Goal: Information Seeking & Learning: Learn about a topic

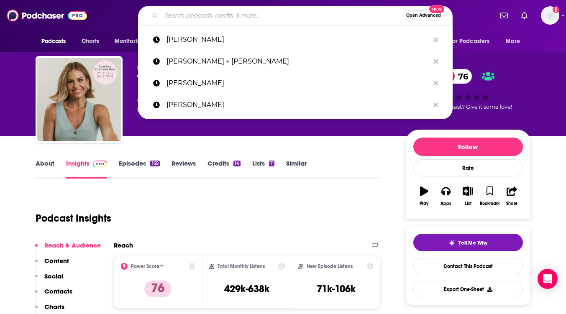
click at [193, 14] on input "Search podcasts, credits, & more..." at bounding box center [281, 15] width 241 height 13
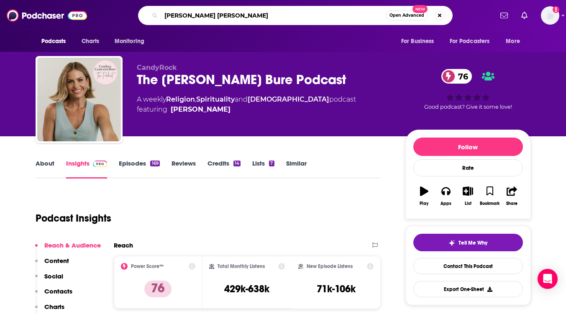
type input "[PERSON_NAME] [PERSON_NAME]"
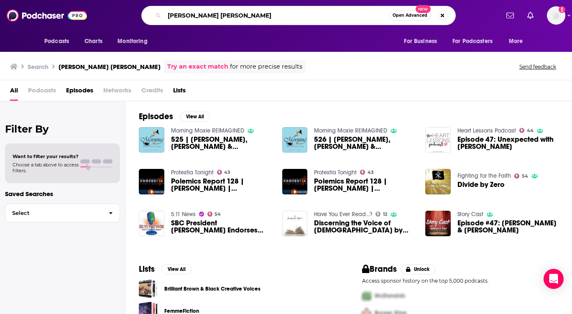
click at [209, 16] on input "[PERSON_NAME] [PERSON_NAME]" at bounding box center [276, 15] width 225 height 13
click at [205, 17] on input "[PERSON_NAME] [PERSON_NAME]" at bounding box center [276, 15] width 225 height 13
type input "[PERSON_NAME] + [PERSON_NAME]"
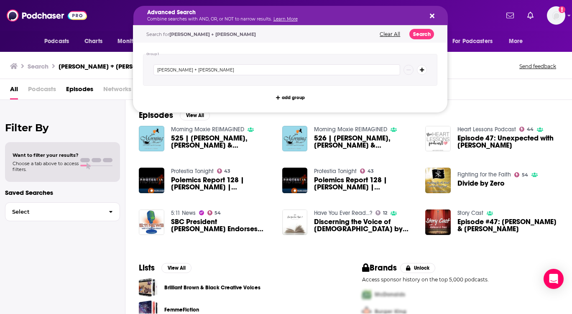
drag, startPoint x: 261, startPoint y: 16, endPoint x: 215, endPoint y: 17, distance: 45.6
click at [428, 31] on button "Search" at bounding box center [421, 34] width 25 height 10
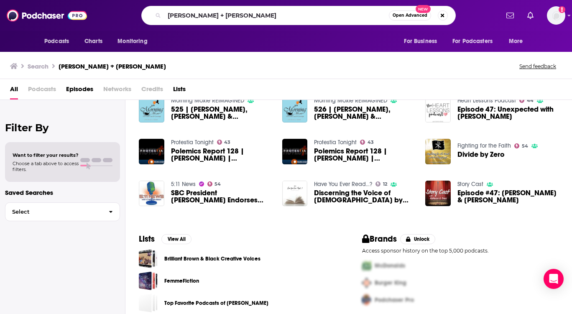
scroll to position [39, 0]
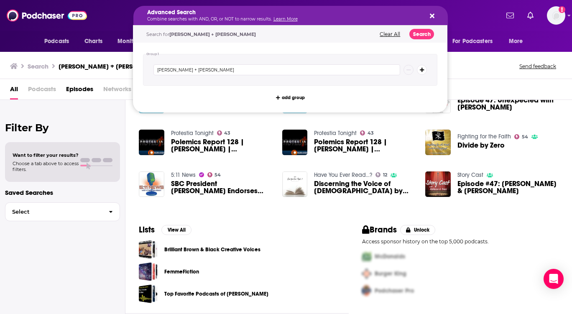
click at [430, 14] on icon "Search podcasts, credits, & more..." at bounding box center [432, 16] width 5 height 7
click at [386, 33] on button "Clear All" at bounding box center [390, 34] width 26 height 6
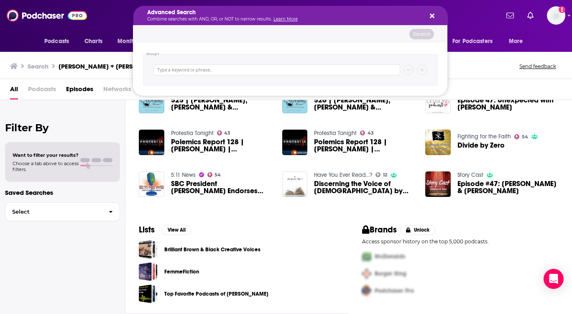
click at [435, 16] on div "Advanced Search Combine searches with AND, OR, or NOT to narrow results. Learn …" at bounding box center [290, 15] width 314 height 19
click at [430, 15] on icon "Search podcasts, credits, & more..." at bounding box center [432, 16] width 5 height 7
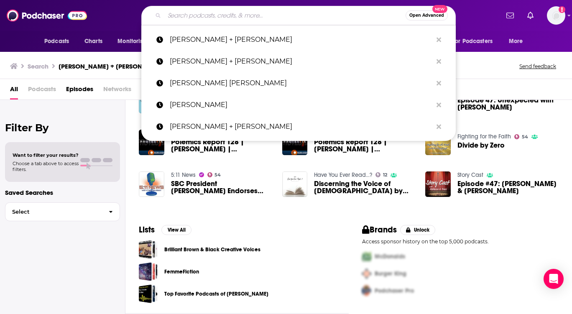
click at [267, 18] on input "Search podcasts, credits, & more..." at bounding box center [284, 15] width 241 height 13
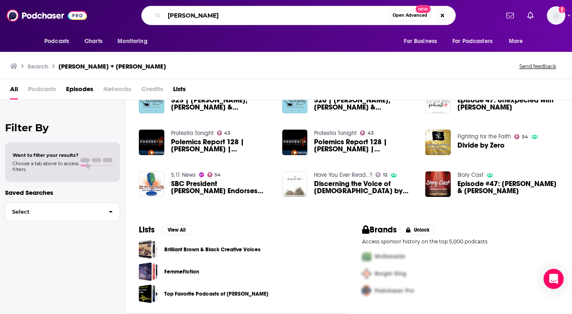
type input "[PERSON_NAME]"
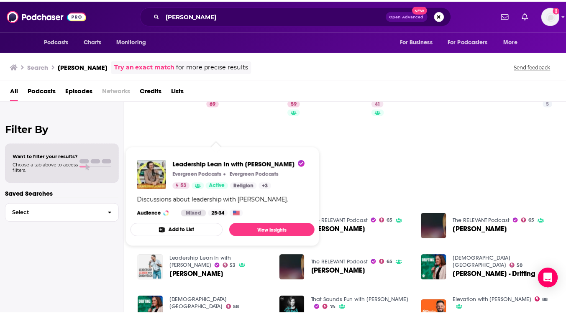
scroll to position [113, 0]
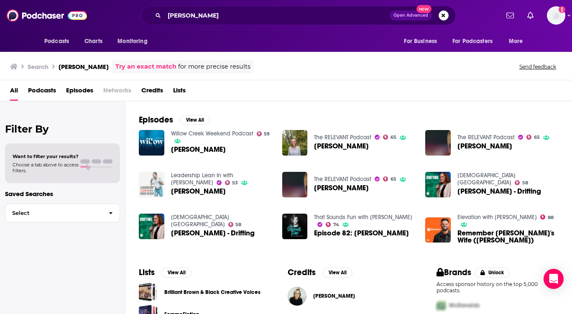
click at [153, 187] on img "Christine Caine" at bounding box center [152, 185] width 26 height 26
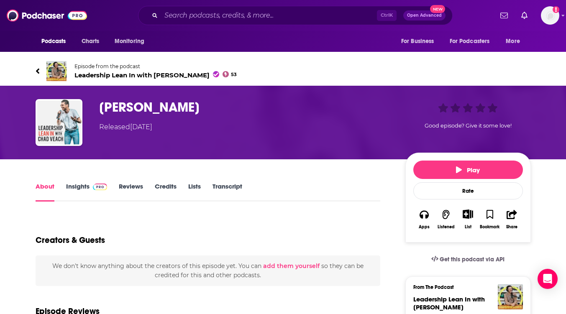
click at [44, 183] on link "About" at bounding box center [45, 191] width 19 height 19
click at [45, 185] on link "About" at bounding box center [45, 191] width 19 height 19
click at [80, 185] on link "Insights" at bounding box center [86, 191] width 41 height 19
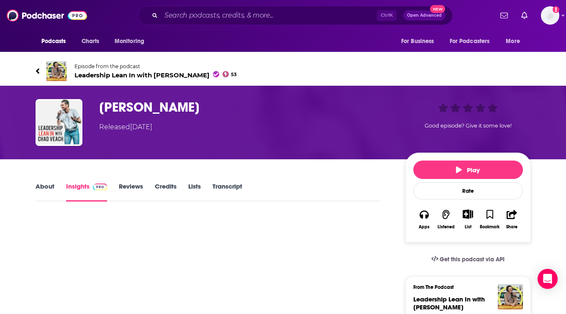
click at [124, 72] on span "Leadership Lean In with [PERSON_NAME] 53" at bounding box center [155, 75] width 163 height 8
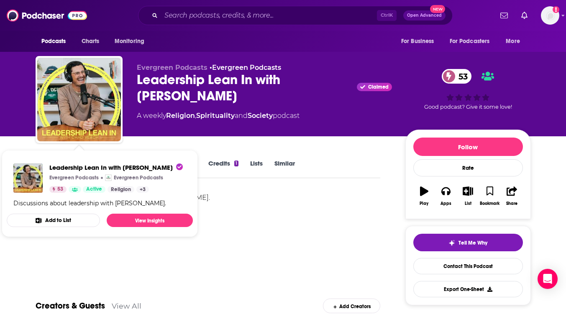
click at [260, 227] on div "Discussions about leadership with [PERSON_NAME]." at bounding box center [208, 221] width 345 height 59
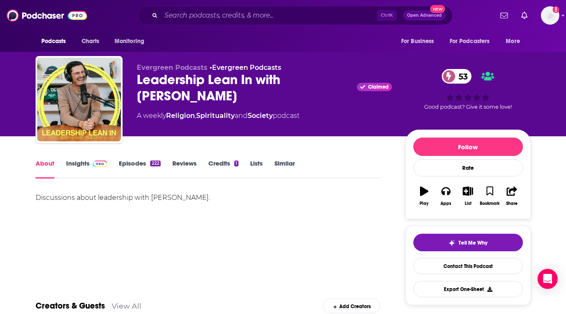
click at [253, 217] on div "Discussions about leadership with [PERSON_NAME]." at bounding box center [208, 221] width 345 height 59
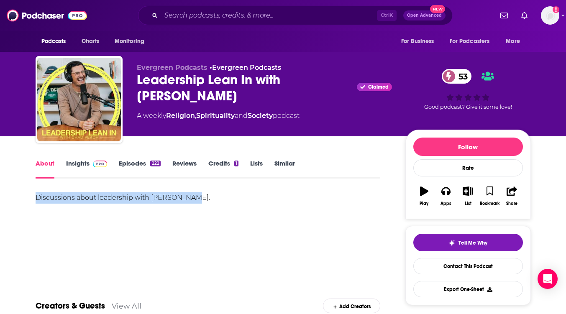
drag, startPoint x: 212, startPoint y: 199, endPoint x: 31, endPoint y: 203, distance: 180.7
copy div "Discussions about leadership with [PERSON_NAME]."
click at [74, 159] on link "Insights" at bounding box center [86, 168] width 41 height 19
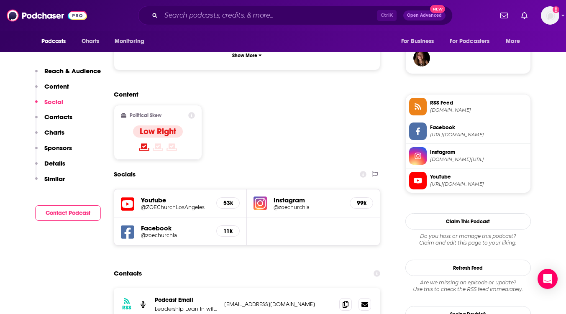
scroll to position [627, 0]
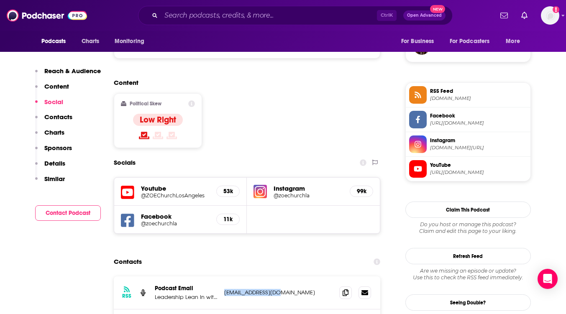
drag, startPoint x: 291, startPoint y: 233, endPoint x: 222, endPoint y: 235, distance: 69.5
click at [222, 276] on div "RSS Podcast Email Leadership Lean In with [PERSON_NAME] [EMAIL_ADDRESS][DOMAIN_…" at bounding box center [247, 292] width 267 height 33
copy p "[EMAIL_ADDRESS][DOMAIN_NAME]"
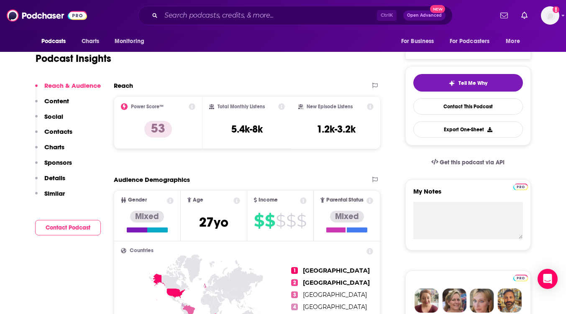
scroll to position [0, 0]
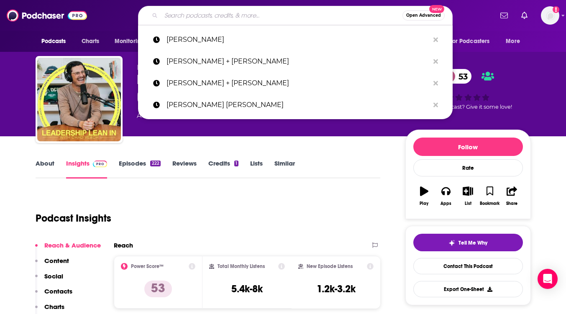
click at [191, 17] on input "Search podcasts, credits, & more..." at bounding box center [281, 15] width 241 height 13
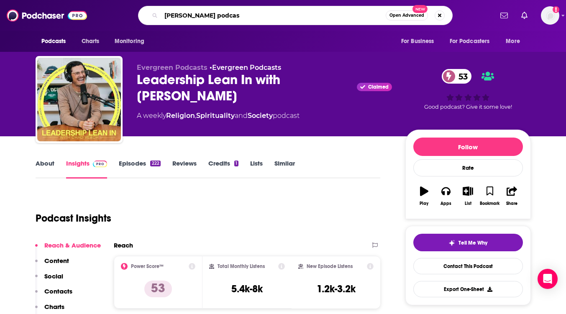
type input "[PERSON_NAME] podcast"
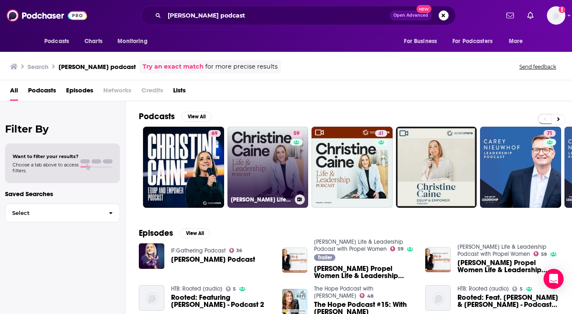
click at [248, 156] on link "59 [PERSON_NAME] Life & Leadership Podcast with Propel Women" at bounding box center [268, 167] width 81 height 81
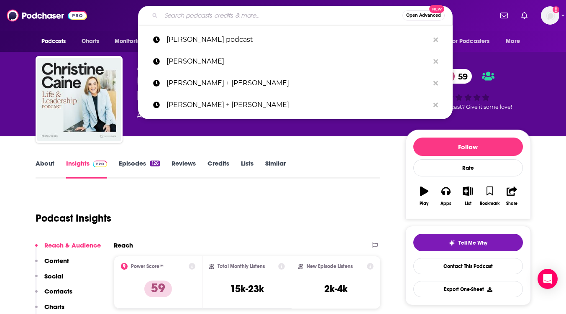
click at [186, 12] on input "Search podcasts, credits, & more..." at bounding box center [281, 15] width 241 height 13
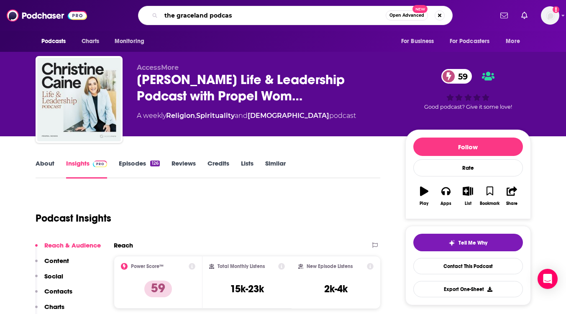
type input "the graceland podcast"
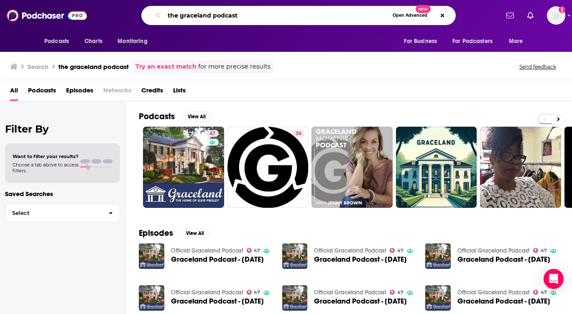
click at [299, 18] on input "the graceland podcast" at bounding box center [276, 15] width 225 height 13
click at [299, 11] on input "the graceland podcast" at bounding box center [276, 15] width 225 height 13
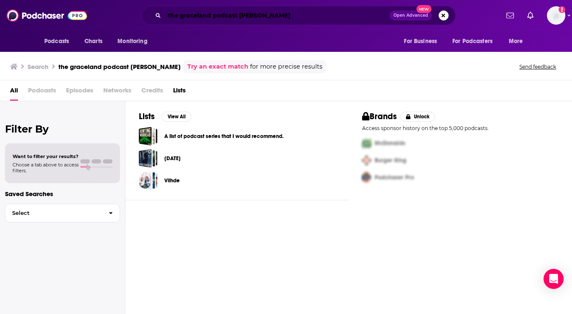
click at [292, 15] on input "the graceland podcast [PERSON_NAME]" at bounding box center [276, 15] width 225 height 13
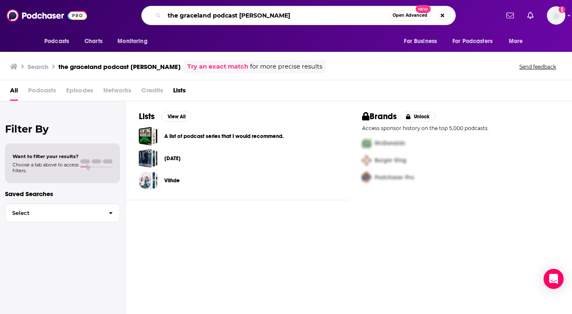
drag, startPoint x: 236, startPoint y: 15, endPoint x: 149, endPoint y: 14, distance: 87.0
click at [149, 14] on div "the graceland podcast [PERSON_NAME] Open Advanced New" at bounding box center [298, 15] width 314 height 19
type input "[PERSON_NAME]"
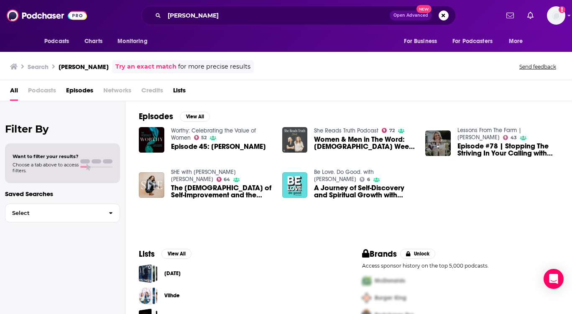
click at [291, 144] on img "Women & Men in The Word: New Testament Week 4 with Ruth Chou Simmons" at bounding box center [295, 140] width 26 height 26
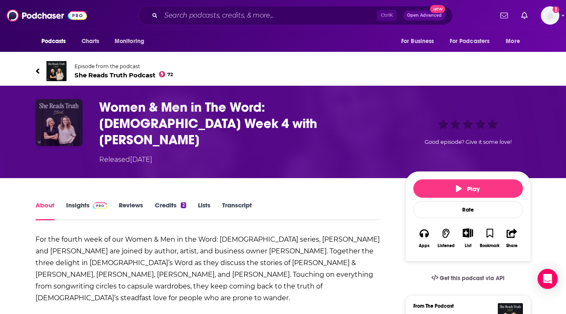
click at [51, 128] on img "Women & Men in The Word: New Testament Week 4 with Ruth Chou Simmons" at bounding box center [59, 122] width 47 height 47
click at [53, 72] on img at bounding box center [56, 71] width 20 height 20
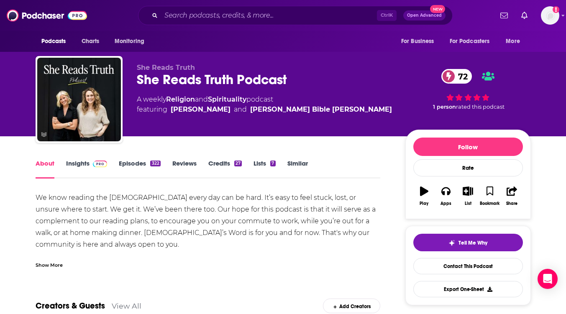
click at [79, 165] on link "Insights" at bounding box center [86, 168] width 41 height 19
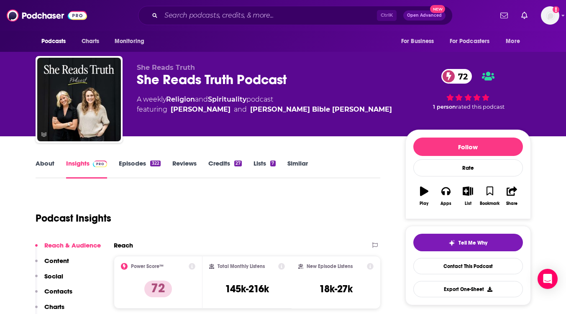
click at [36, 161] on link "About" at bounding box center [45, 168] width 19 height 19
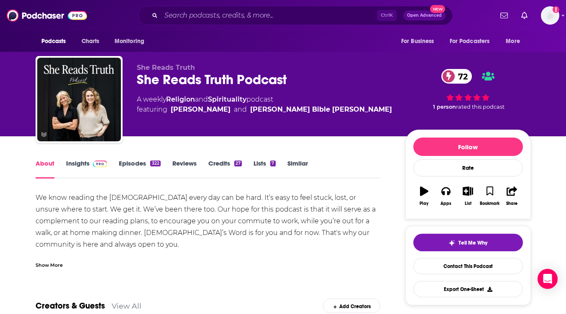
click at [80, 166] on link "Insights" at bounding box center [86, 168] width 41 height 19
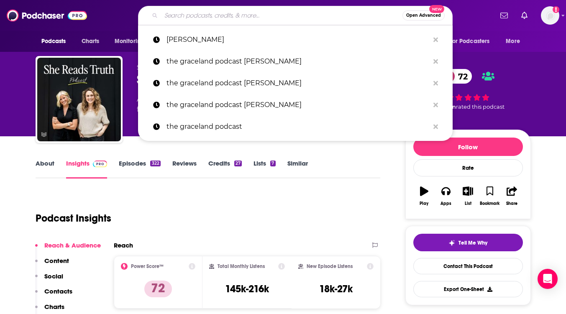
click at [196, 12] on input "Search podcasts, credits, & more..." at bounding box center [281, 15] width 241 height 13
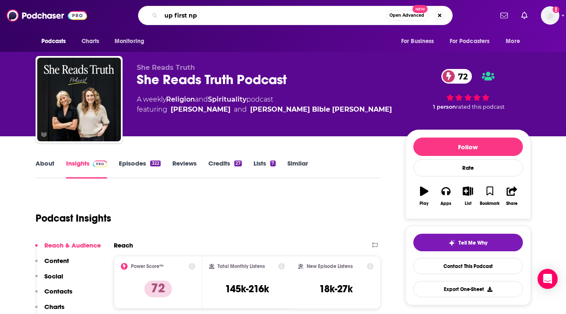
type input "up first npr"
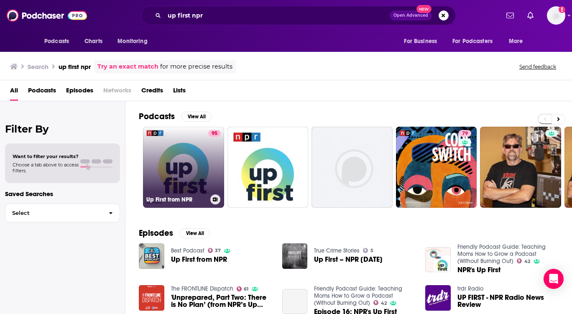
click at [179, 151] on link "95 Up First from NPR" at bounding box center [183, 167] width 81 height 81
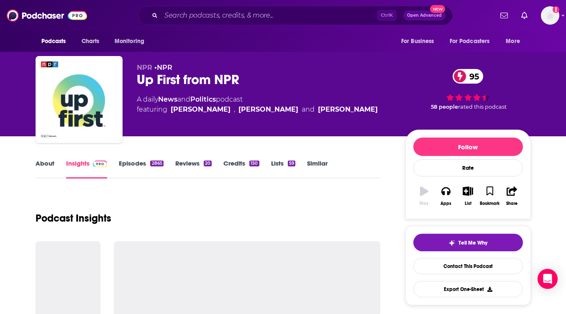
scroll to position [84, 0]
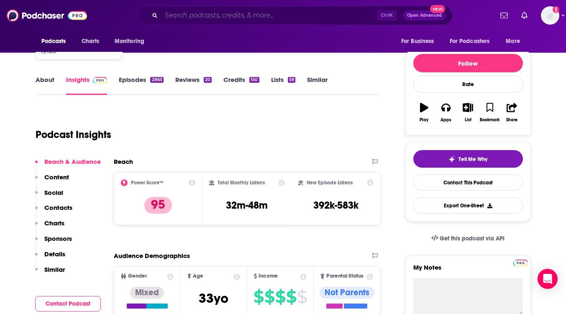
click at [176, 18] on input "Search podcasts, credits, & more..." at bounding box center [269, 15] width 216 height 13
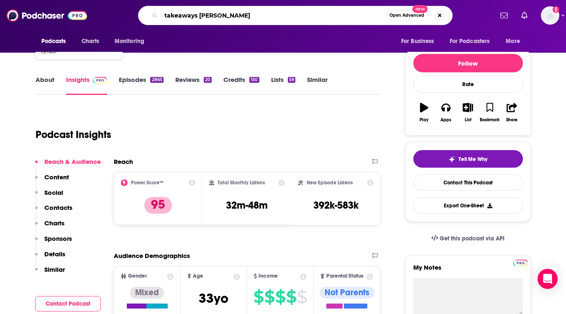
type input "takeaways [PERSON_NAME]"
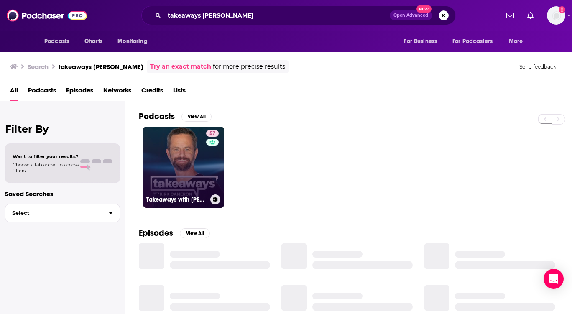
click at [192, 161] on link "57 Takeaways with [PERSON_NAME]" at bounding box center [183, 167] width 81 height 81
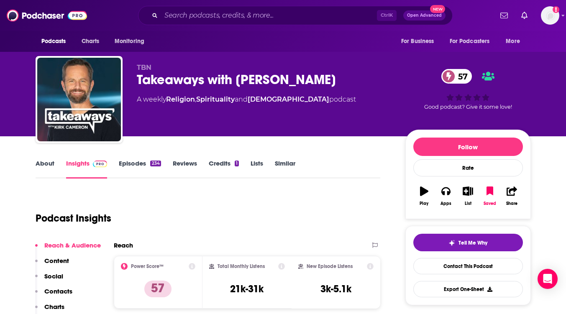
scroll to position [42, 0]
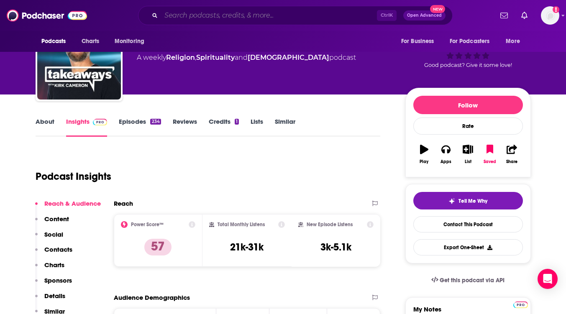
drag, startPoint x: 236, startPoint y: 10, endPoint x: 233, endPoint y: 13, distance: 4.4
click at [236, 10] on input "Search podcasts, credits, & more..." at bounding box center [269, 15] width 216 height 13
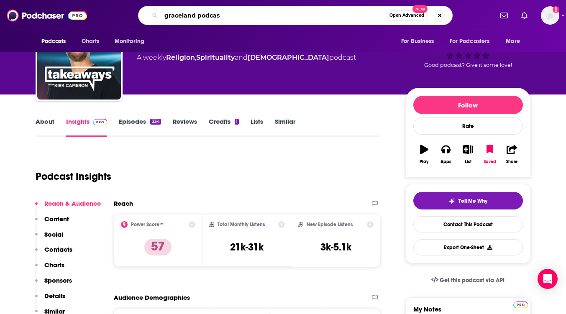
type input "graceland podcast"
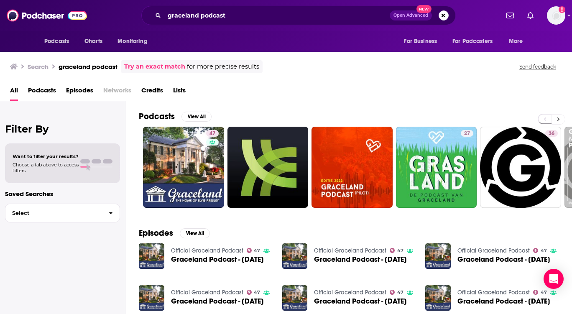
click at [559, 117] on icon at bounding box center [558, 119] width 3 height 6
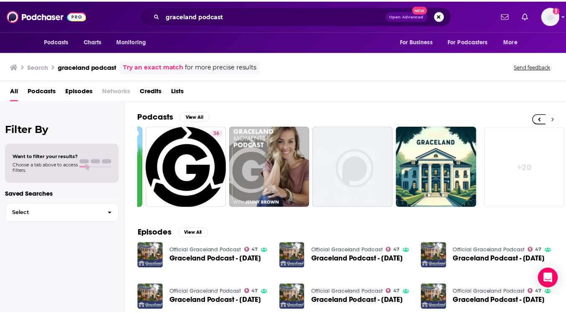
scroll to position [0, 335]
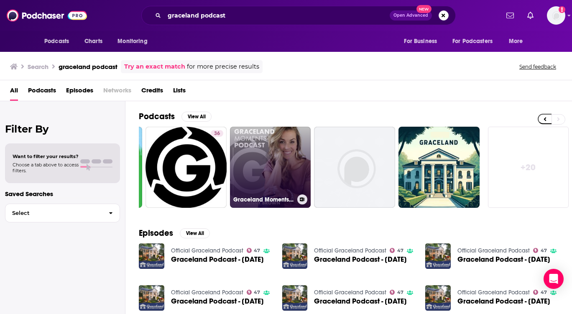
click at [285, 152] on link "Graceland Moments Podcast" at bounding box center [270, 167] width 81 height 81
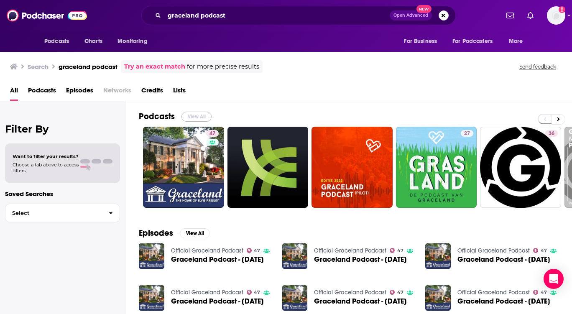
click at [198, 119] on button "View All" at bounding box center [196, 117] width 30 height 10
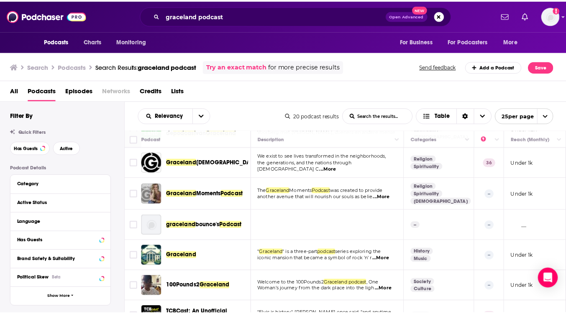
scroll to position [125, 0]
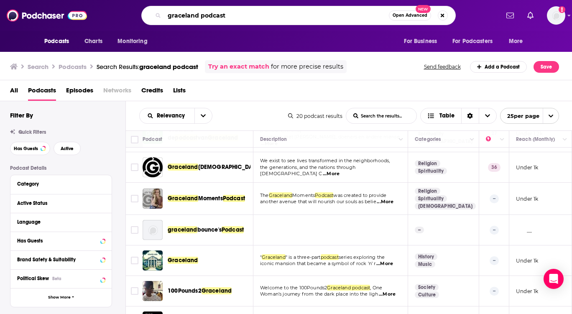
drag, startPoint x: 228, startPoint y: 14, endPoint x: 128, endPoint y: 10, distance: 100.9
click at [128, 10] on div "graceland podcast Open Advanced New" at bounding box center [298, 15] width 401 height 19
type input "[PERSON_NAME]"
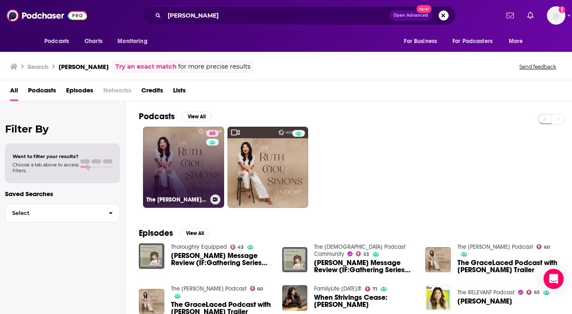
click at [161, 148] on link "60 The [PERSON_NAME] Podcast" at bounding box center [183, 167] width 81 height 81
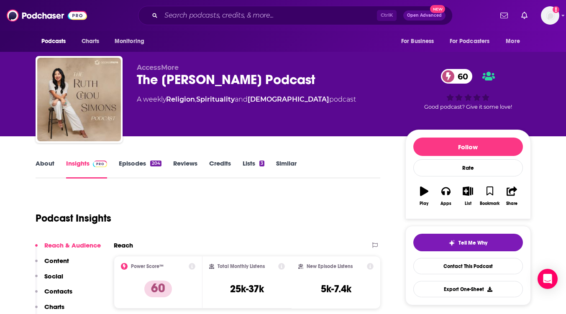
click at [132, 164] on link "Episodes 204" at bounding box center [140, 168] width 42 height 19
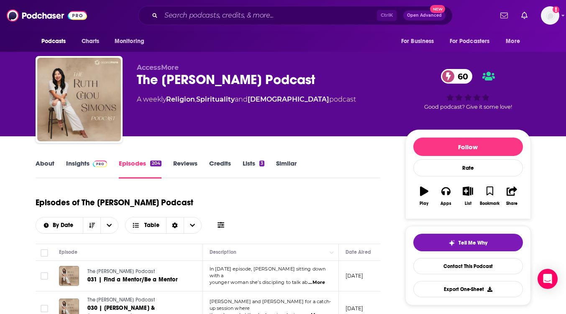
click at [73, 163] on link "Insights" at bounding box center [86, 168] width 41 height 19
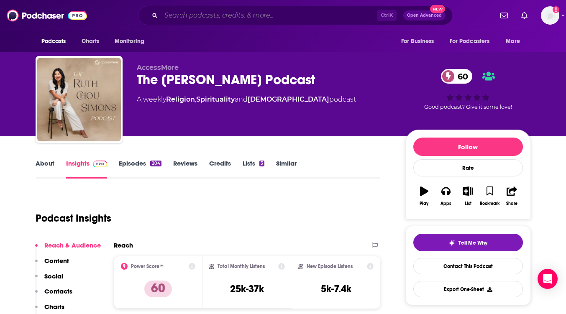
click at [187, 15] on input "Search podcasts, credits, & more..." at bounding box center [269, 15] width 216 height 13
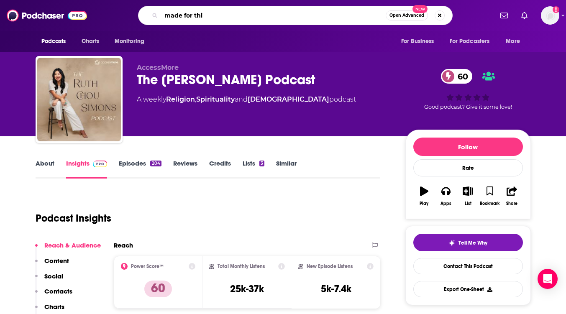
type input "made for this"
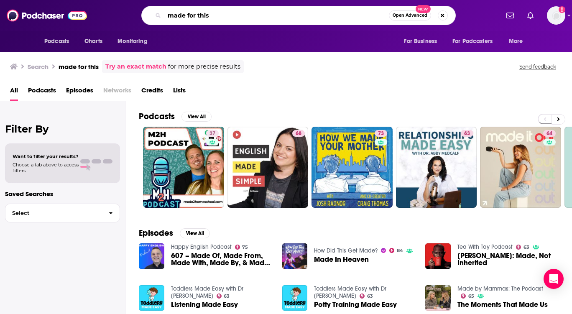
click at [224, 13] on input "made for this" at bounding box center [276, 15] width 225 height 13
type input "made for this [PERSON_NAME]"
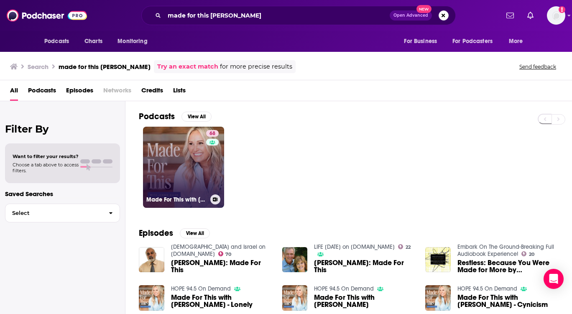
click at [192, 158] on link "68 Made For This with [PERSON_NAME]" at bounding box center [183, 167] width 81 height 81
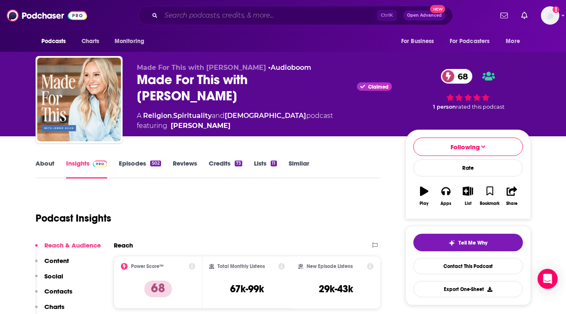
click at [169, 14] on input "Search podcasts, credits, & more..." at bounding box center [269, 15] width 216 height 13
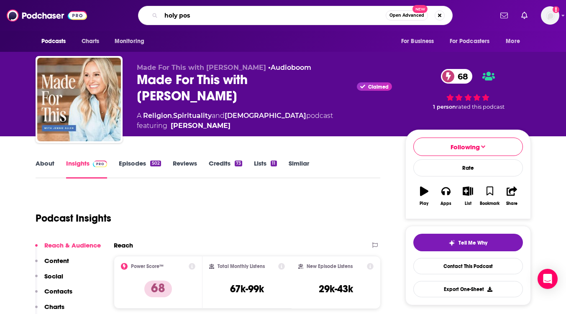
type input "holy post"
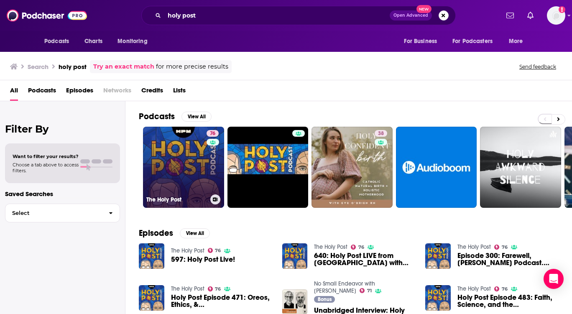
click at [169, 153] on link "76 The Holy Post" at bounding box center [183, 167] width 81 height 81
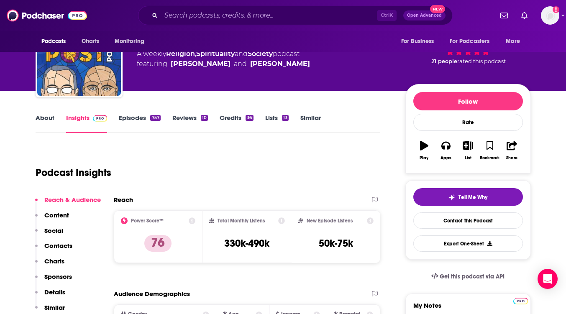
scroll to position [84, 0]
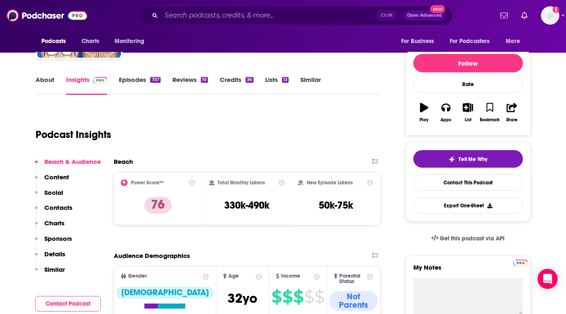
click at [134, 88] on link "Episodes 757" at bounding box center [139, 85] width 41 height 19
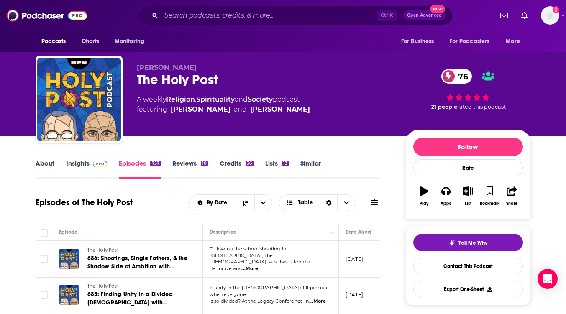
scroll to position [84, 0]
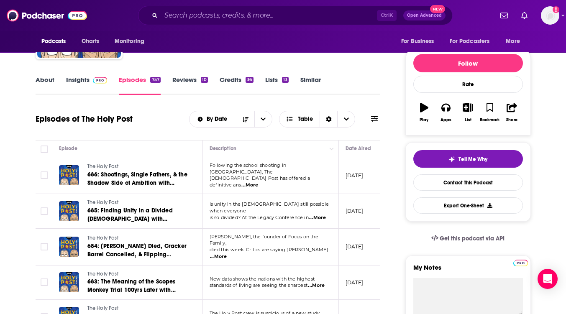
click at [320, 215] on span "...More" at bounding box center [317, 218] width 17 height 7
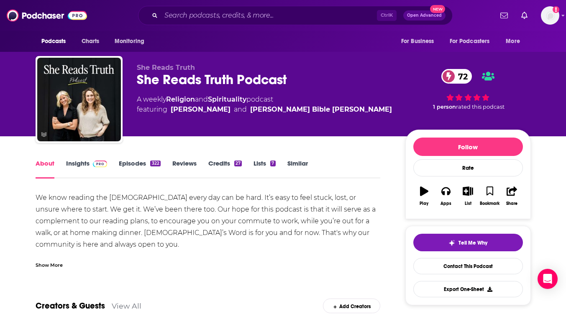
click at [79, 163] on link "Insights" at bounding box center [86, 168] width 41 height 19
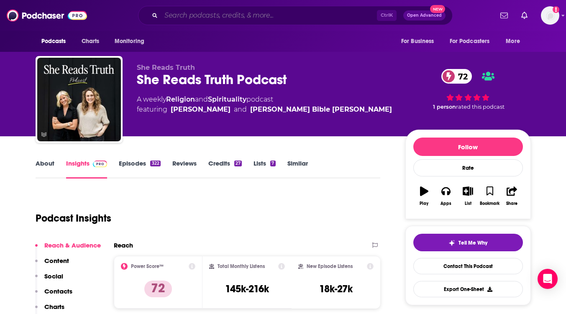
click at [235, 13] on input "Search podcasts, credits, & more..." at bounding box center [269, 15] width 216 height 13
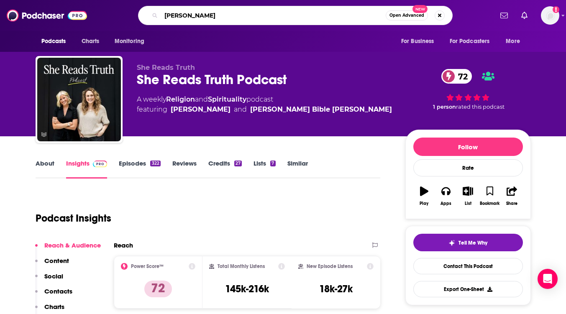
type input "[PERSON_NAME]"
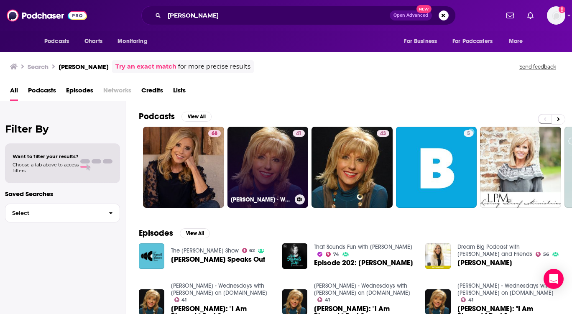
scroll to position [125, 0]
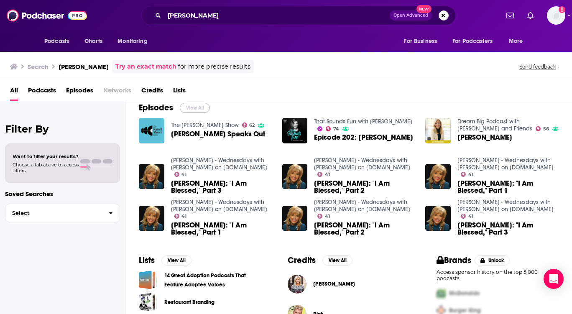
click at [194, 109] on button "View All" at bounding box center [195, 108] width 30 height 10
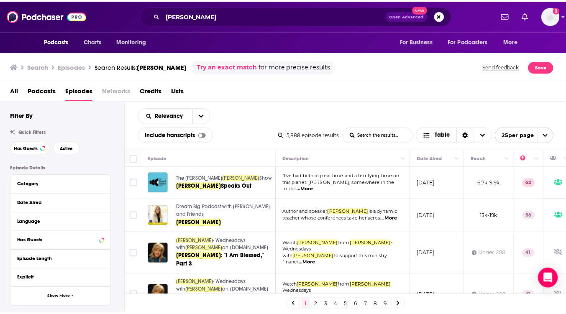
scroll to position [42, 0]
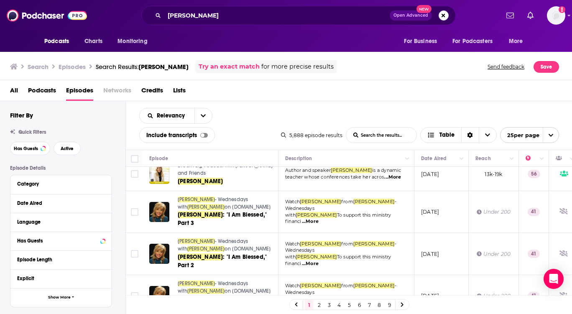
click at [392, 177] on span "...More" at bounding box center [392, 177] width 17 height 7
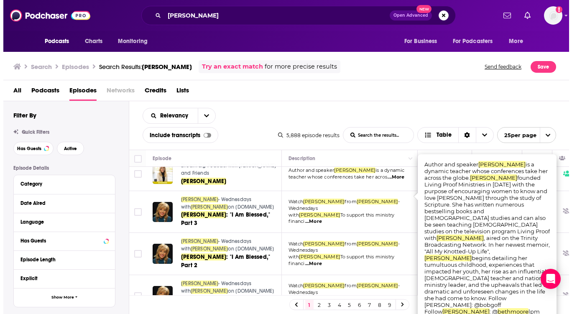
scroll to position [0, 0]
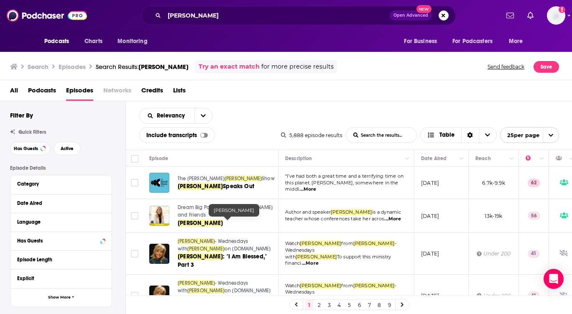
click at [258, 222] on link "[PERSON_NAME]" at bounding box center [228, 223] width 100 height 8
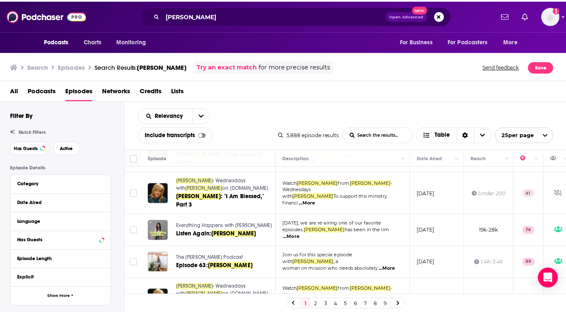
scroll to position [293, 0]
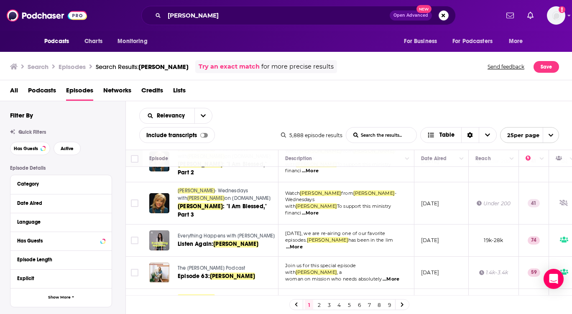
click at [303, 244] on span "...More" at bounding box center [294, 247] width 17 height 7
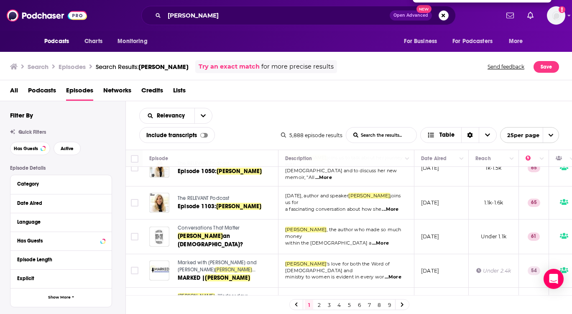
scroll to position [767, 0]
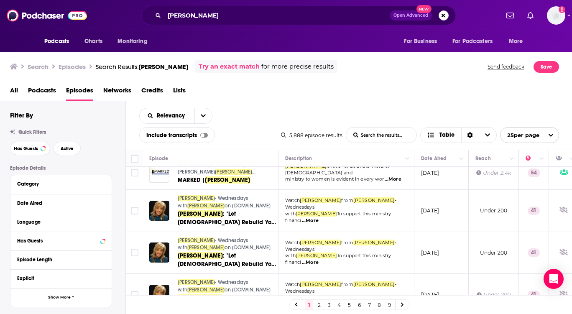
click at [263, 93] on div "All Podcasts Episodes Networks Credits Lists" at bounding box center [288, 92] width 556 height 17
click at [214, 21] on input "[PERSON_NAME]" at bounding box center [276, 15] width 225 height 13
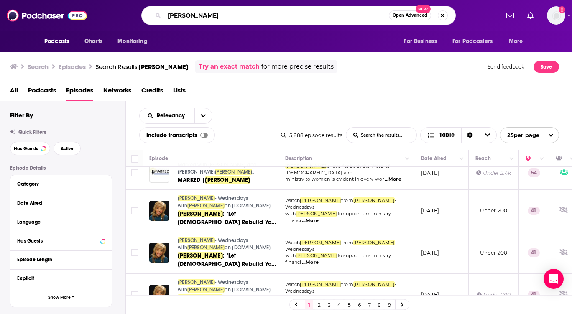
drag, startPoint x: 214, startPoint y: 19, endPoint x: 112, endPoint y: 16, distance: 101.2
click at [112, 16] on div "[PERSON_NAME] Open Advanced New" at bounding box center [298, 15] width 401 height 19
type input "[PERSON_NAME]"
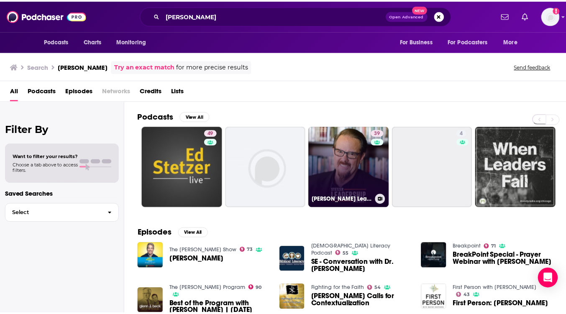
scroll to position [125, 0]
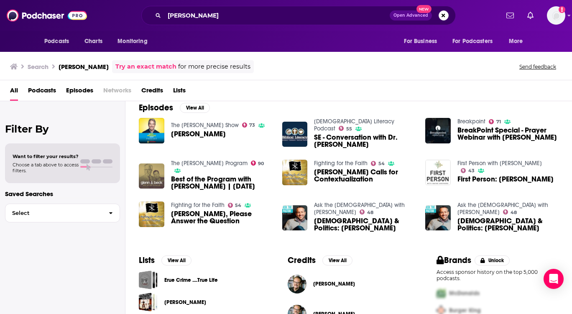
click at [151, 170] on img "Best of the Program with Ed Stetzer | 10/10/18" at bounding box center [152, 177] width 26 height 26
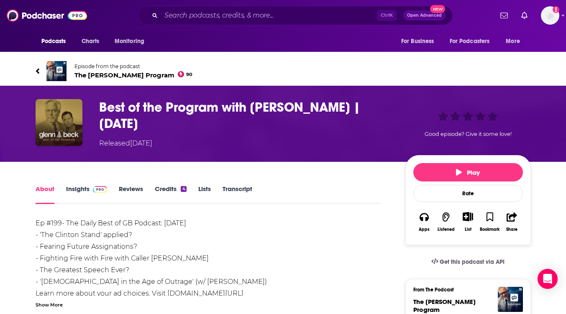
click at [37, 187] on link "About" at bounding box center [45, 194] width 19 height 19
click at [46, 132] on img "Best of the Program with Ed Stetzer | 10/10/18" at bounding box center [59, 122] width 47 height 47
click at [57, 69] on img at bounding box center [56, 71] width 20 height 20
